Goal: Task Accomplishment & Management: Complete application form

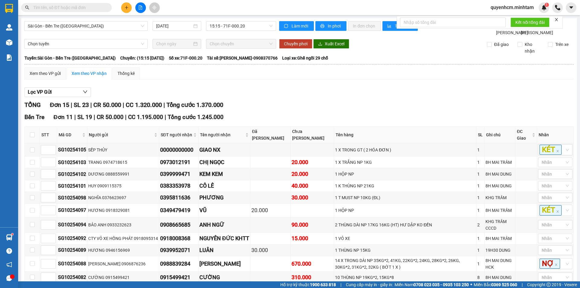
click at [81, 3] on span at bounding box center [66, 7] width 91 height 9
click at [81, 4] on span at bounding box center [66, 7] width 91 height 9
click at [94, 10] on input "text" at bounding box center [68, 7] width 71 height 7
type input "d"
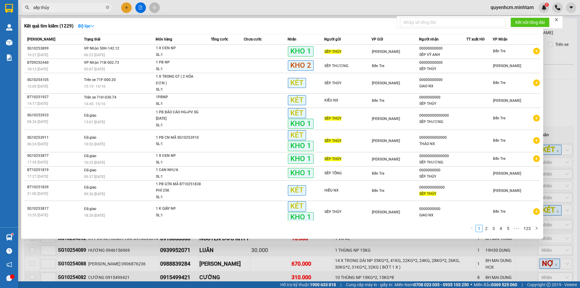
type input "sếp thủy"
click at [330, 267] on div at bounding box center [290, 144] width 580 height 288
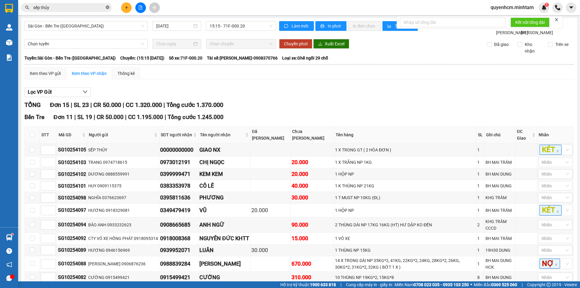
click at [107, 6] on icon "close-circle" at bounding box center [108, 7] width 4 height 4
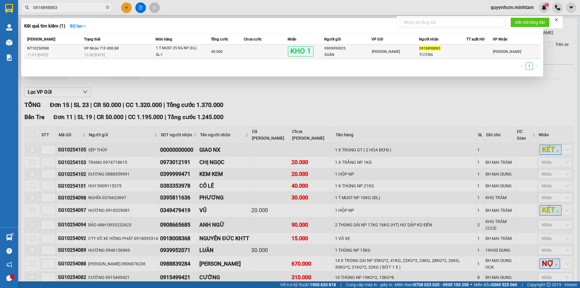
type input "0918898883"
click at [376, 53] on span "[PERSON_NAME]" at bounding box center [386, 52] width 28 height 4
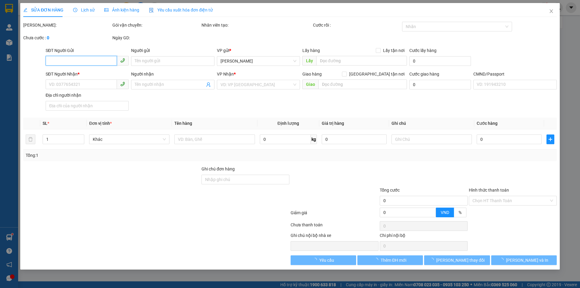
type input "0909090025"
type input "XUÂN"
type input "0918898883"
type input "TƯỜNG"
type input "40.000"
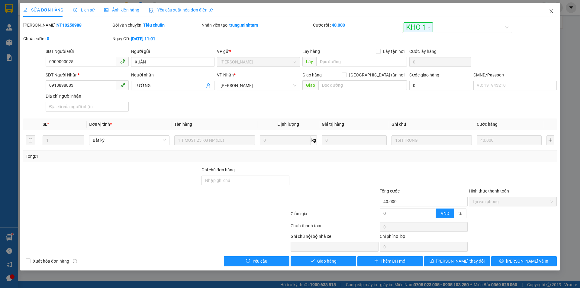
click at [553, 12] on icon "close" at bounding box center [551, 11] width 5 height 5
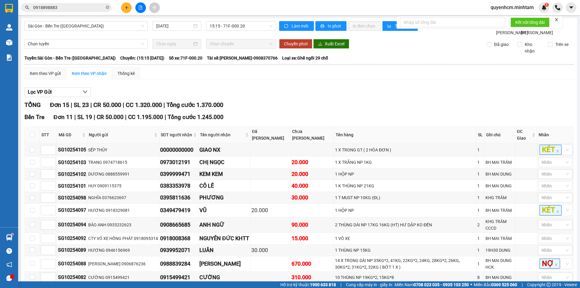
click at [86, 4] on span "0918898883" at bounding box center [66, 7] width 91 height 9
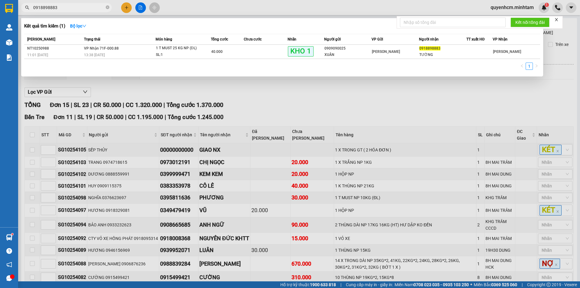
click at [157, 97] on div at bounding box center [290, 144] width 580 height 288
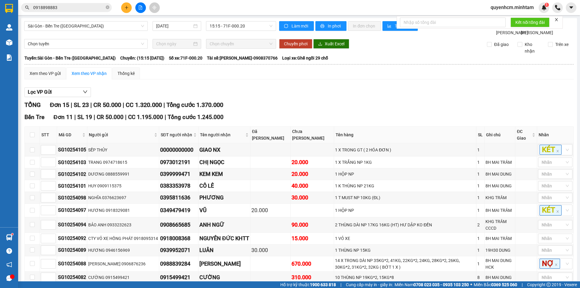
click at [83, 12] on div "Kết quả tìm kiếm ( 1 ) Bộ lọc Mã ĐH Trạng thái Món hàng Tổng cước Chưa cước Nhã…" at bounding box center [59, 7] width 118 height 11
click at [81, 4] on span "0918898883" at bounding box center [66, 7] width 91 height 9
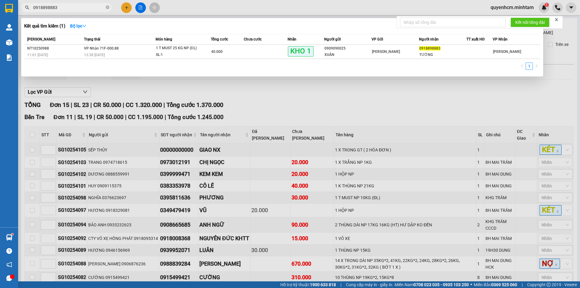
click at [204, 102] on div at bounding box center [290, 144] width 580 height 288
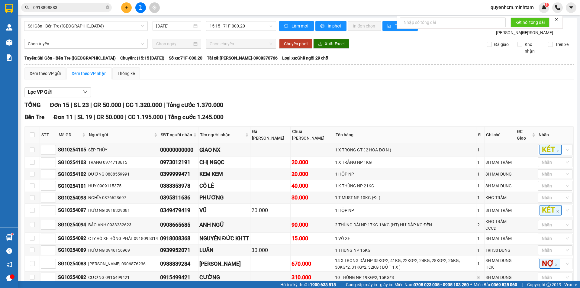
click at [364, 97] on div "Lọc VP Gửi" at bounding box center [298, 92] width 549 height 10
click at [105, 6] on span "0918898883" at bounding box center [66, 7] width 91 height 9
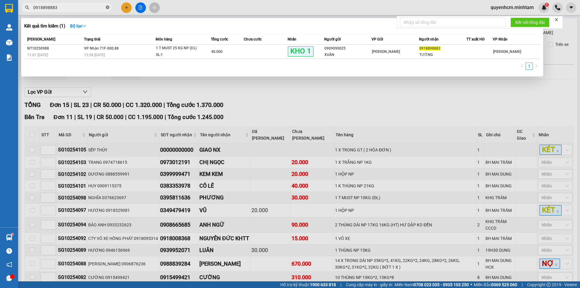
click at [109, 7] on icon "close-circle" at bounding box center [108, 7] width 4 height 4
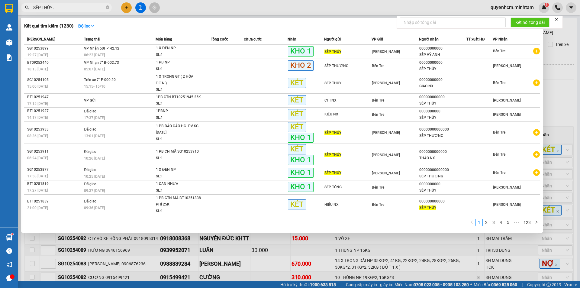
type input "SẾP THỦY ."
